Goal: Communication & Community: Answer question/provide support

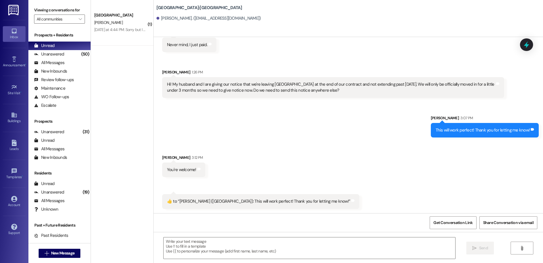
scroll to position [843, 0]
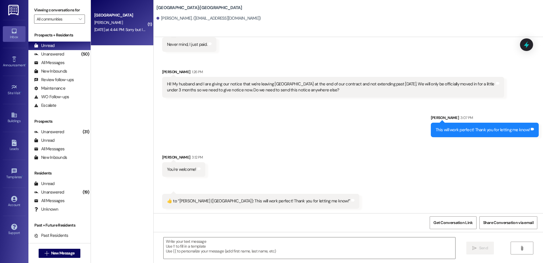
click at [112, 38] on div "[GEOGRAPHIC_DATA] Prospect [PERSON_NAME] [DATE] at 4:44 PM: Sorry but I cant wa…" at bounding box center [122, 22] width 63 height 45
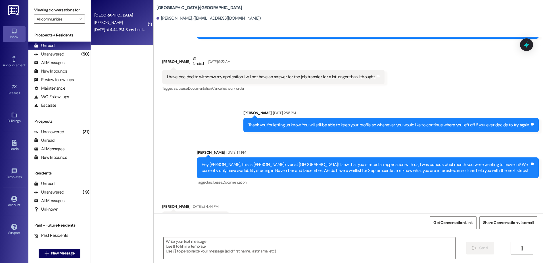
scroll to position [618, 0]
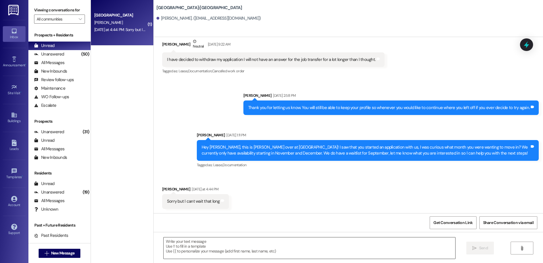
click at [167, 248] on textarea at bounding box center [310, 247] width 292 height 21
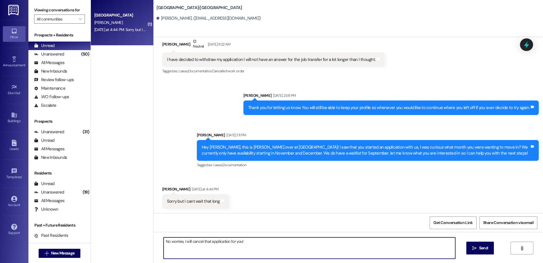
type textarea "No worries, I will cancel that application for you!"
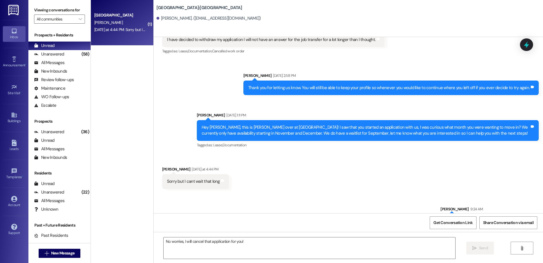
scroll to position [657, 0]
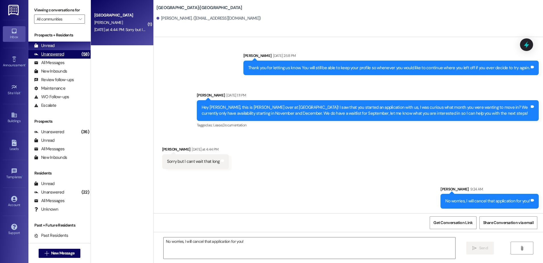
click at [64, 57] on div "Unanswered (58)" at bounding box center [59, 54] width 62 height 9
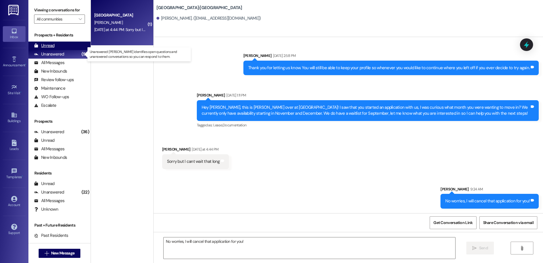
click at [64, 49] on div "Unread (0)" at bounding box center [59, 45] width 62 height 9
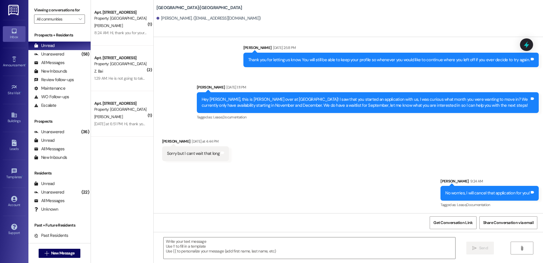
scroll to position [666, 0]
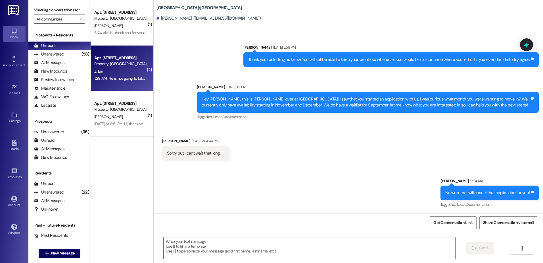
click at [111, 82] on div "1:29 AM: He is not going to take over my lease keep going to another 1:29 AM: H…" at bounding box center [121, 78] width 54 height 7
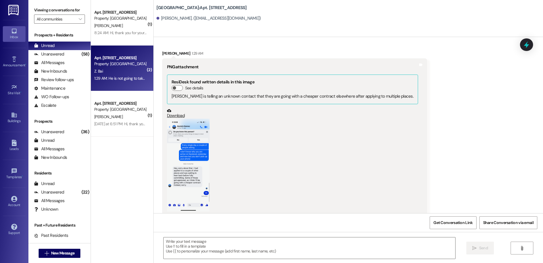
scroll to position [2624, 0]
click at [183, 156] on button "Zoom image" at bounding box center [188, 163] width 43 height 93
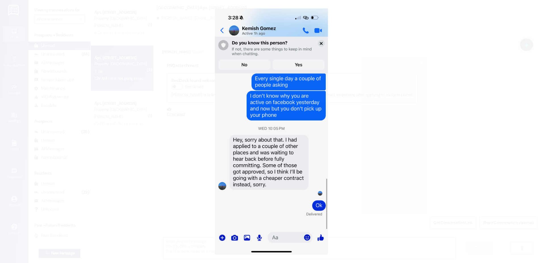
click at [178, 157] on button "Unzoom image" at bounding box center [271, 131] width 543 height 263
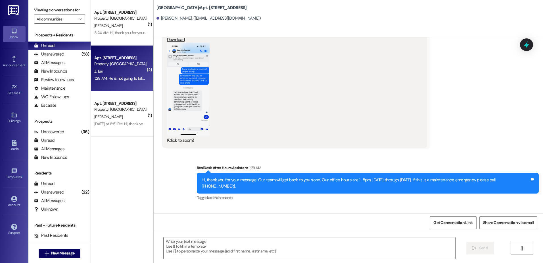
scroll to position [2709, 0]
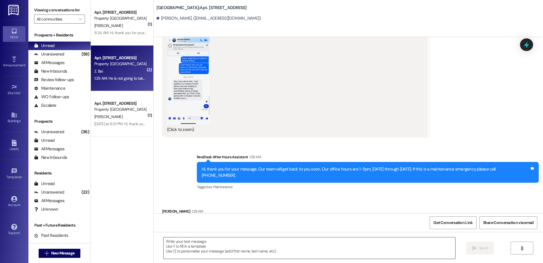
click at [180, 254] on textarea at bounding box center [310, 247] width 292 height 21
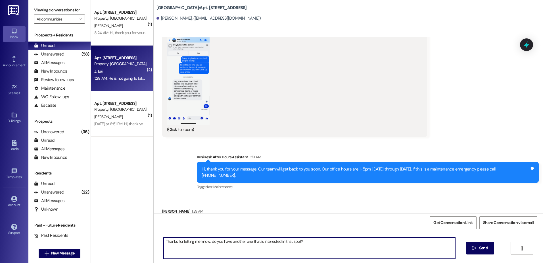
type textarea "Thanks for letting me know, do you have another one that is interested in that …"
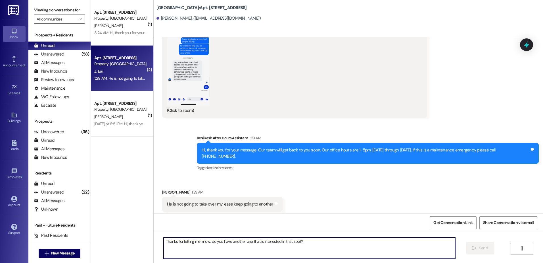
scroll to position [2749, 0]
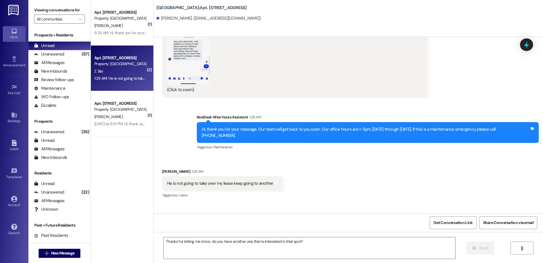
click at [141, 31] on div "8:24 AM: Hi, thank you for your message. Our team will get back to you soon. Ou…" at bounding box center [253, 32] width 319 height 5
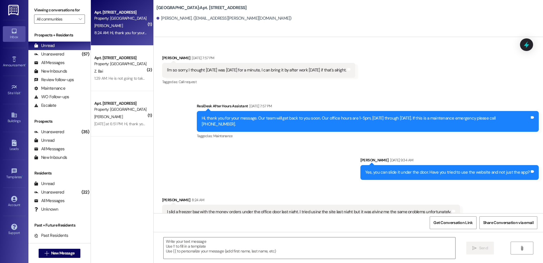
scroll to position [9185, 0]
click at [182, 253] on textarea at bounding box center [310, 247] width 292 height 21
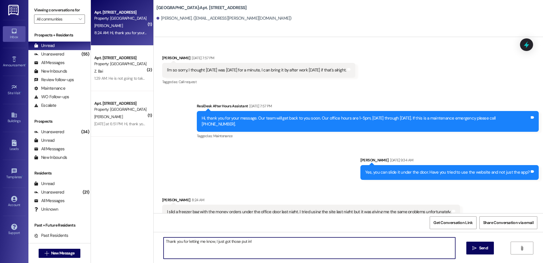
type textarea "Thank you for letting me know, I just got those put in!"
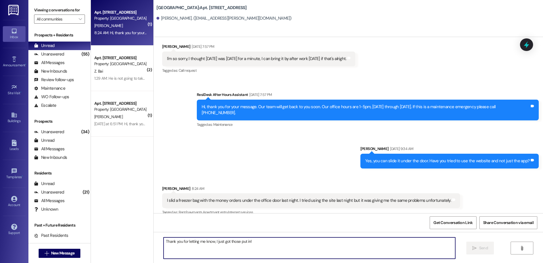
scroll to position [9224, 0]
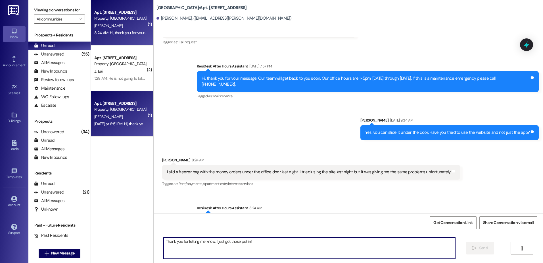
click at [107, 113] on div "[PERSON_NAME]" at bounding box center [121, 116] width 54 height 7
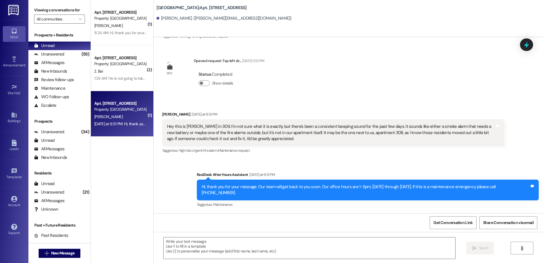
scroll to position [956, 0]
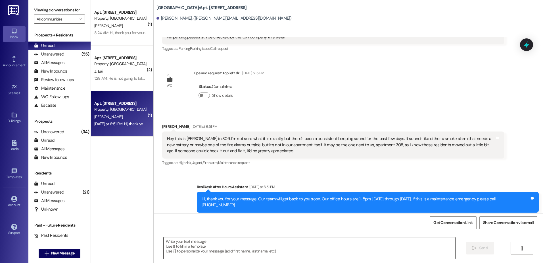
click at [193, 257] on textarea at bounding box center [310, 247] width 292 height 21
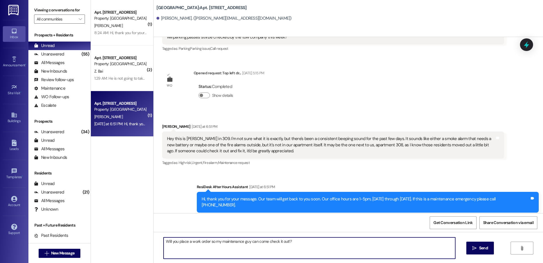
type textarea "Will you place a work order so my maintenance guy can come check it out!?"
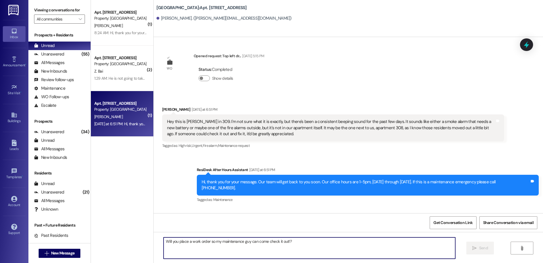
scroll to position [996, 0]
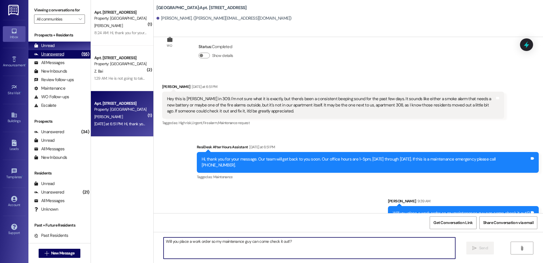
click at [38, 55] on icon at bounding box center [36, 54] width 4 height 3
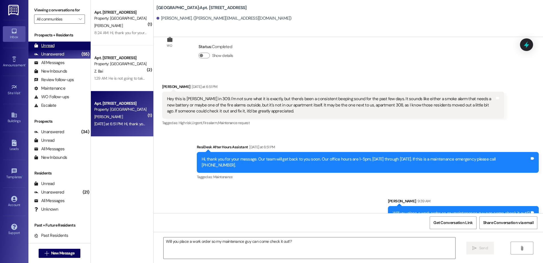
click at [41, 48] on div "Unread" at bounding box center [44, 46] width 20 height 6
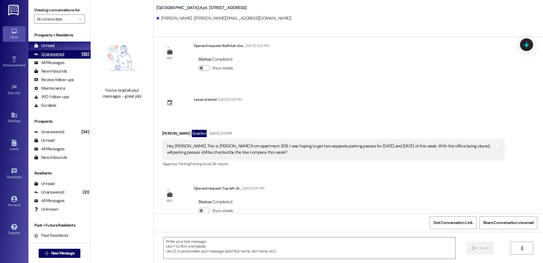
scroll to position [908, 0]
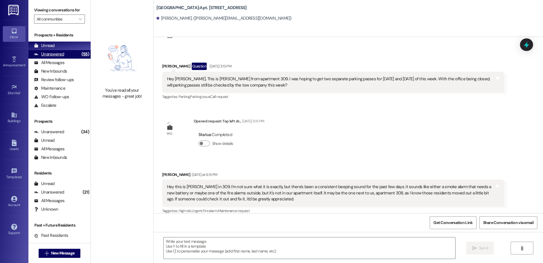
click at [51, 55] on div "Unanswered" at bounding box center [49, 54] width 30 height 6
click at [50, 47] on div "Unread" at bounding box center [44, 46] width 20 height 6
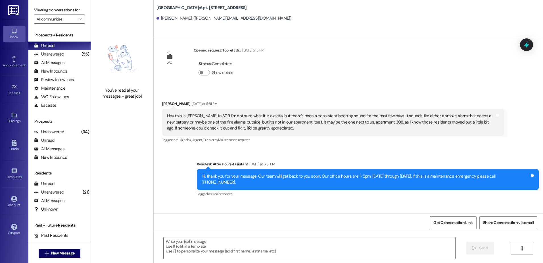
scroll to position [1004, 0]
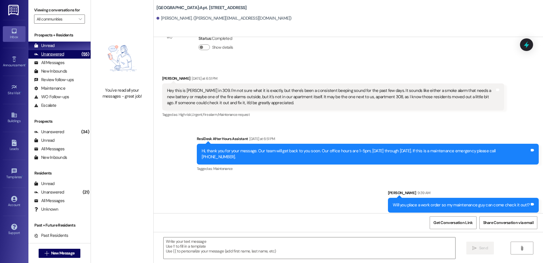
click at [70, 53] on div "Unanswered (55)" at bounding box center [59, 54] width 62 height 9
click at [68, 47] on div "Unread (0)" at bounding box center [59, 45] width 62 height 9
